Goal: Information Seeking & Learning: Learn about a topic

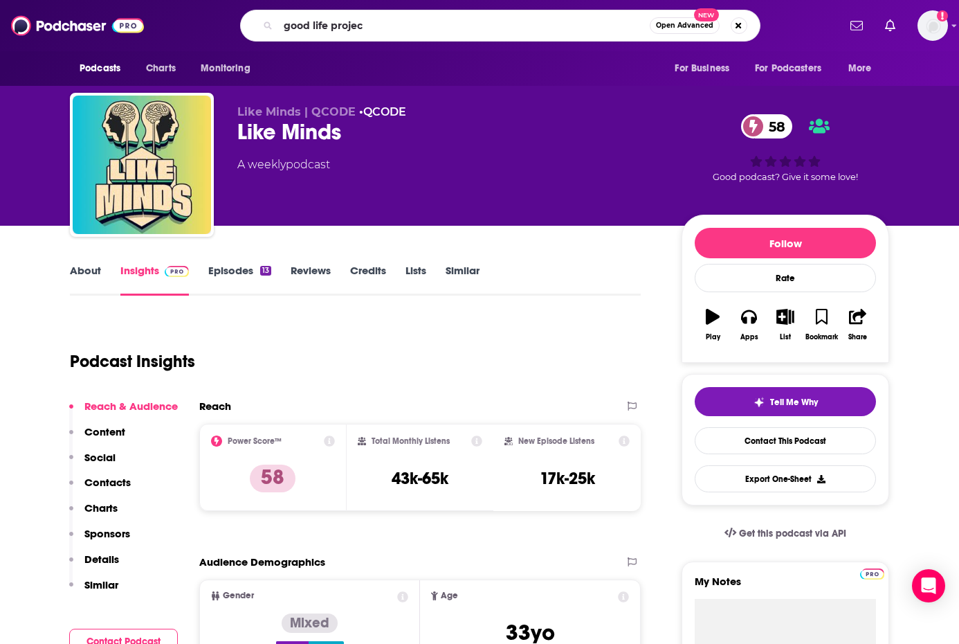
type input "good life project"
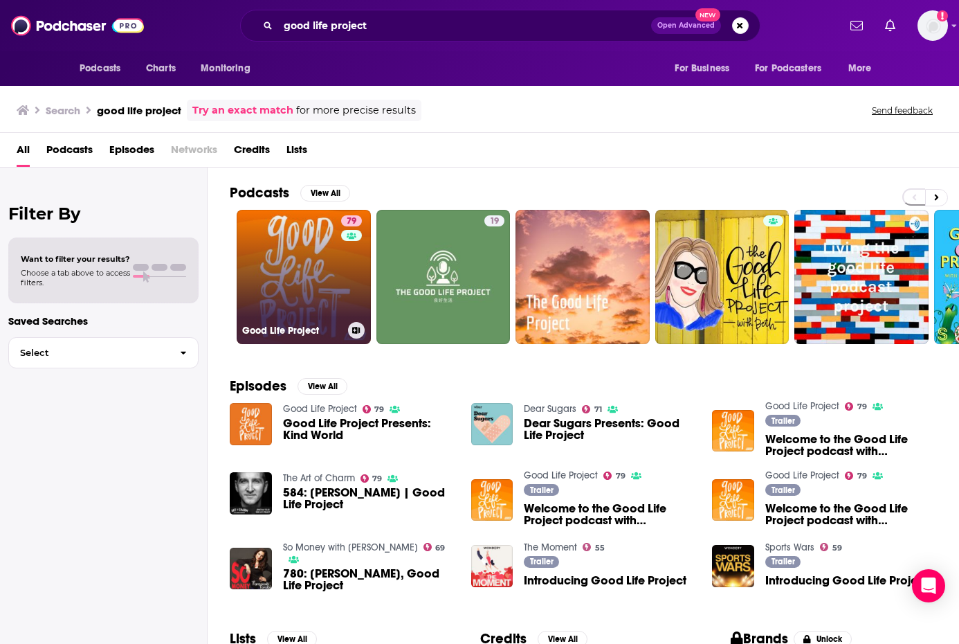
click at [293, 292] on link "79 Good Life Project" at bounding box center [304, 277] width 134 height 134
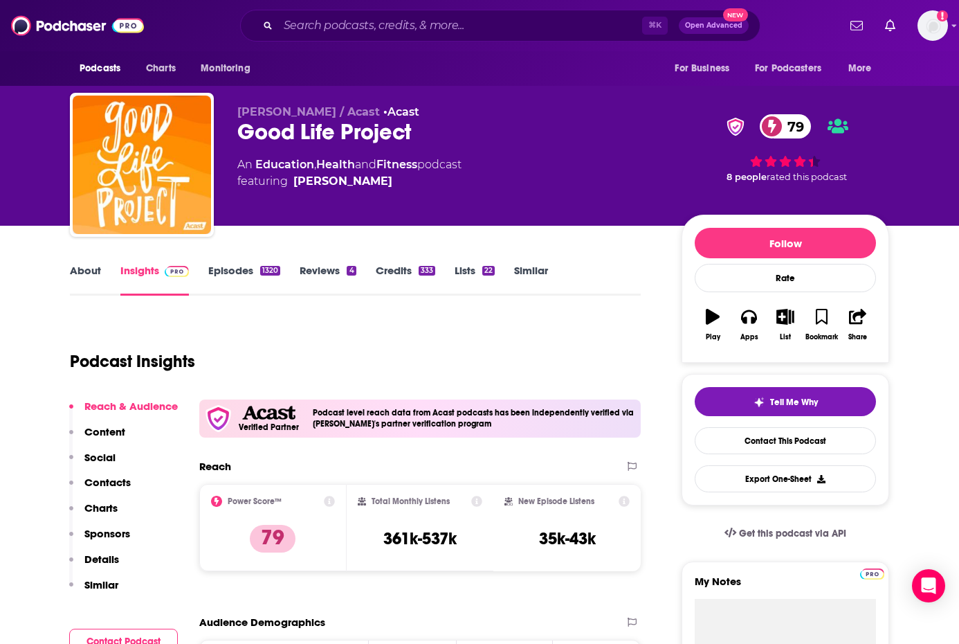
click at [91, 279] on link "About" at bounding box center [85, 280] width 31 height 32
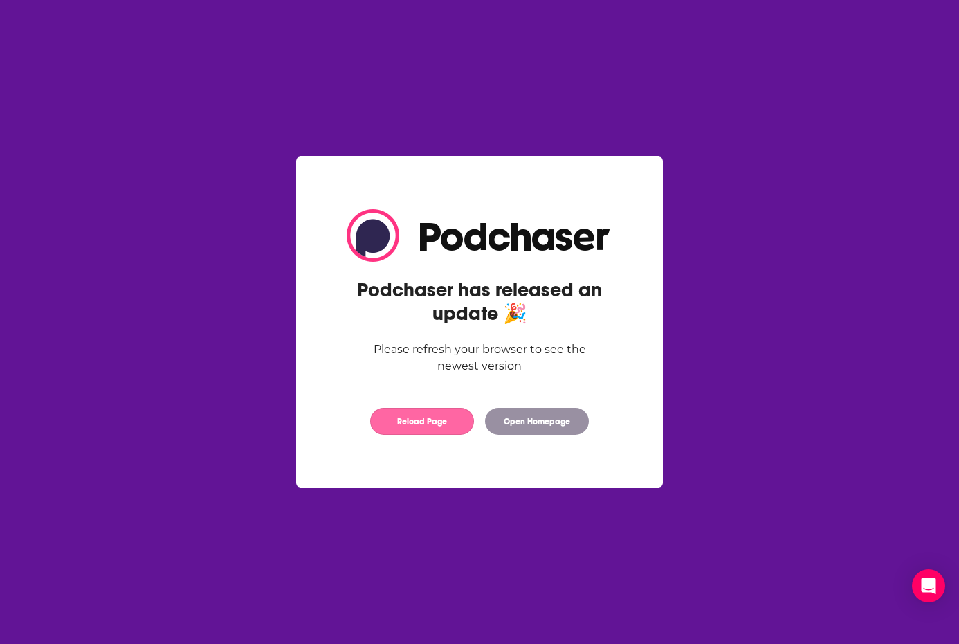
click at [450, 421] on button "Reload Page" at bounding box center [422, 421] width 104 height 27
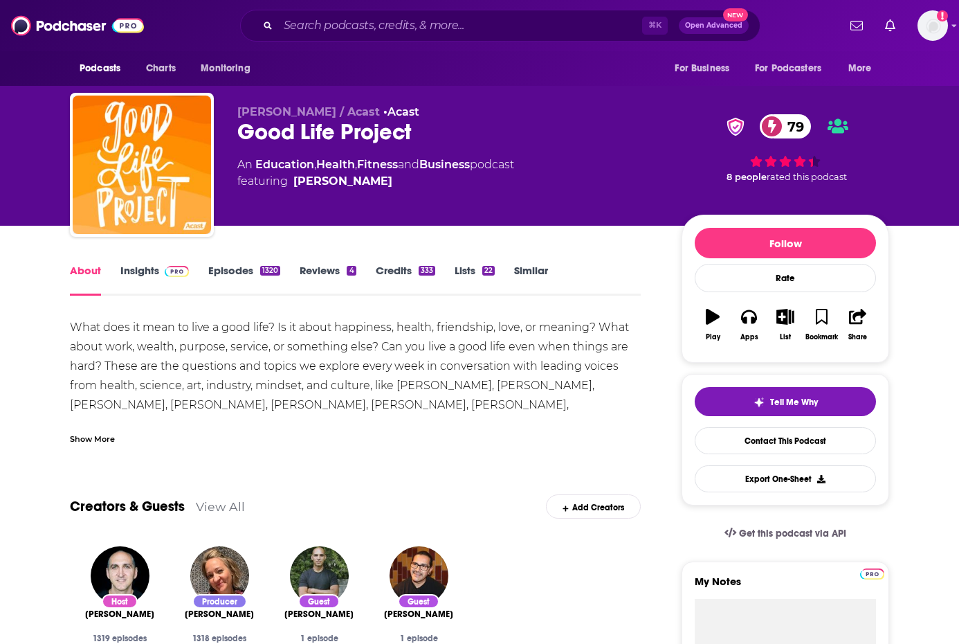
click at [84, 437] on div "Show More" at bounding box center [92, 437] width 45 height 13
